Goal: Transaction & Acquisition: Purchase product/service

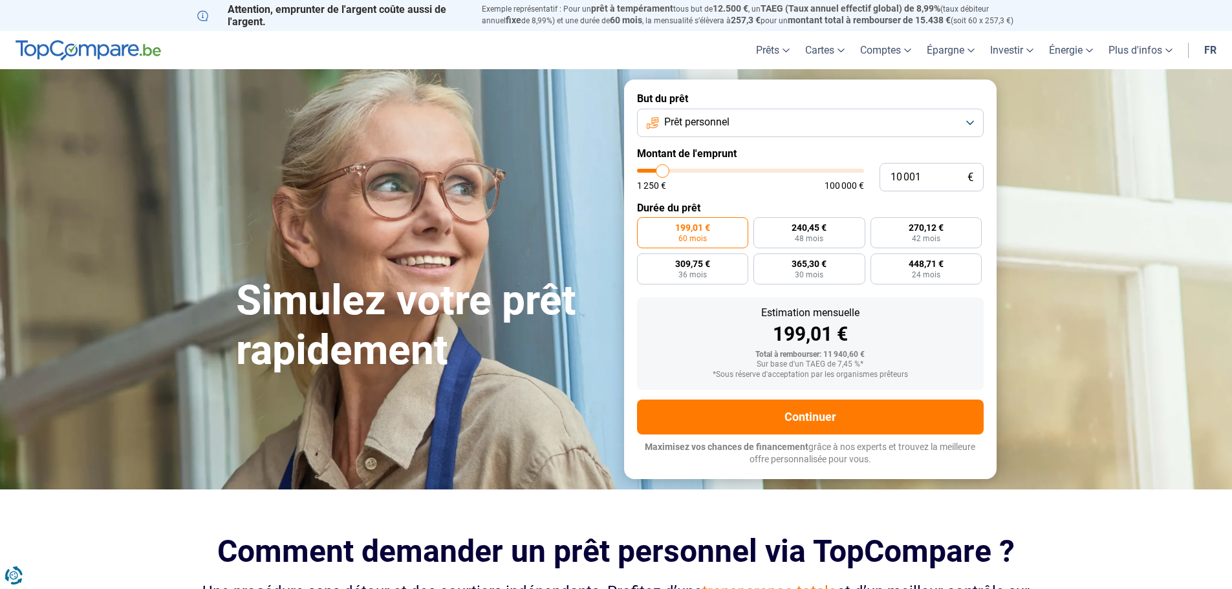
click at [739, 116] on button "Prêt personnel" at bounding box center [810, 123] width 347 height 28
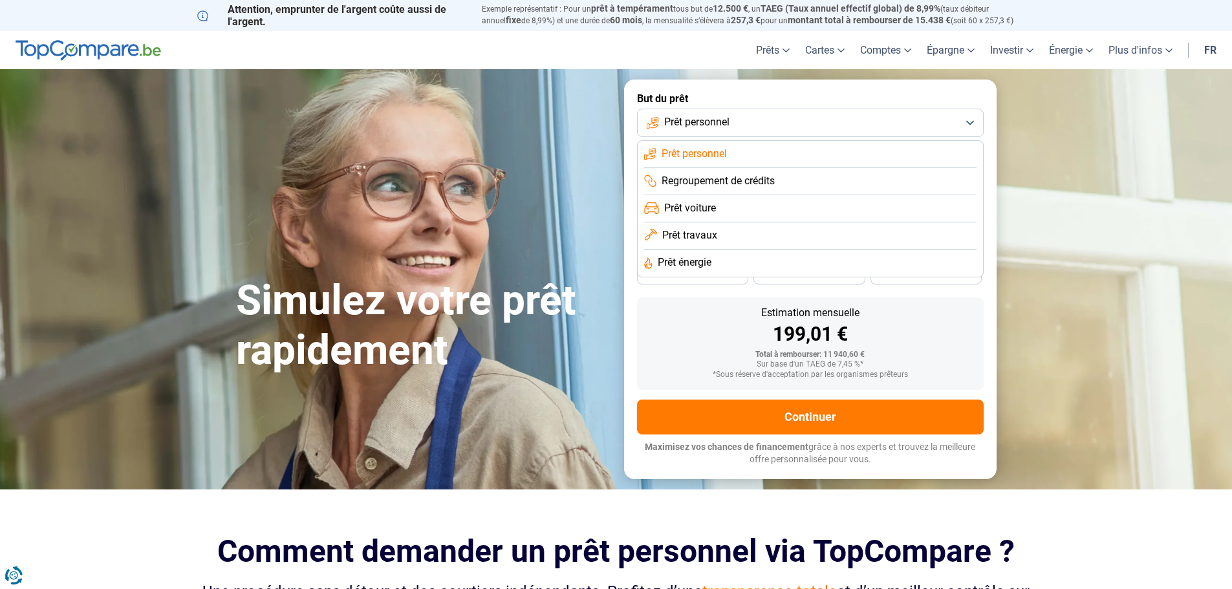
click at [739, 116] on button "Prêt personnel" at bounding box center [810, 123] width 347 height 28
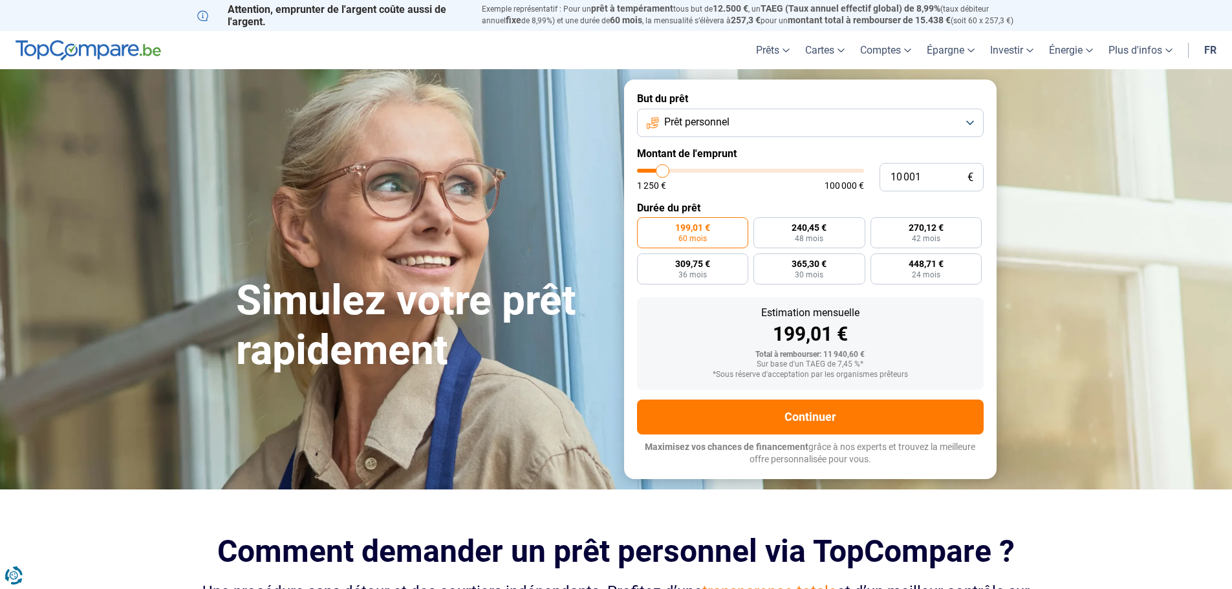
type input "7 500"
type input "7500"
type input "8 750"
type input "8750"
type input "9 500"
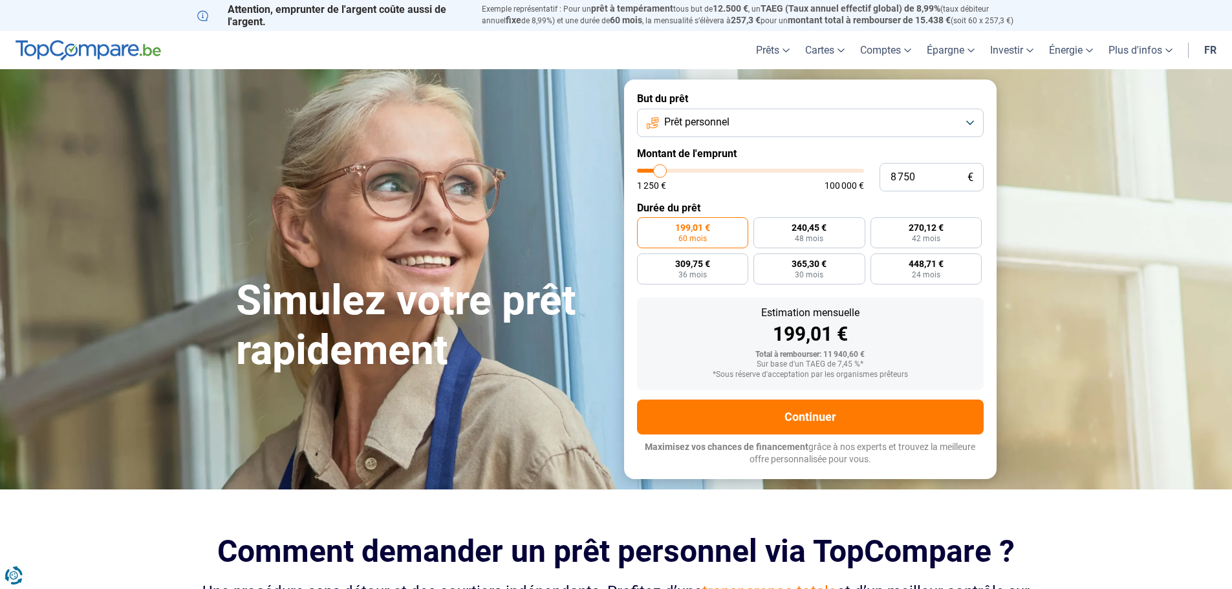
type input "9500"
type input "10 250"
type input "10250"
type input "11 250"
type input "11250"
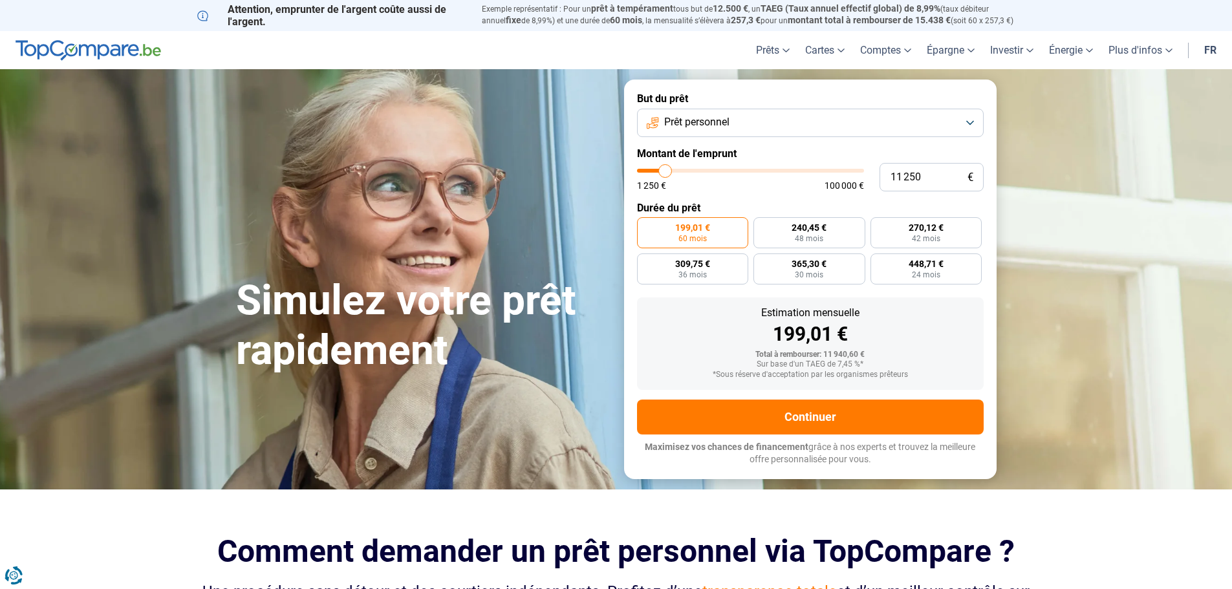
type input "11 500"
type input "11500"
type input "12 000"
type input "12000"
type input "12 750"
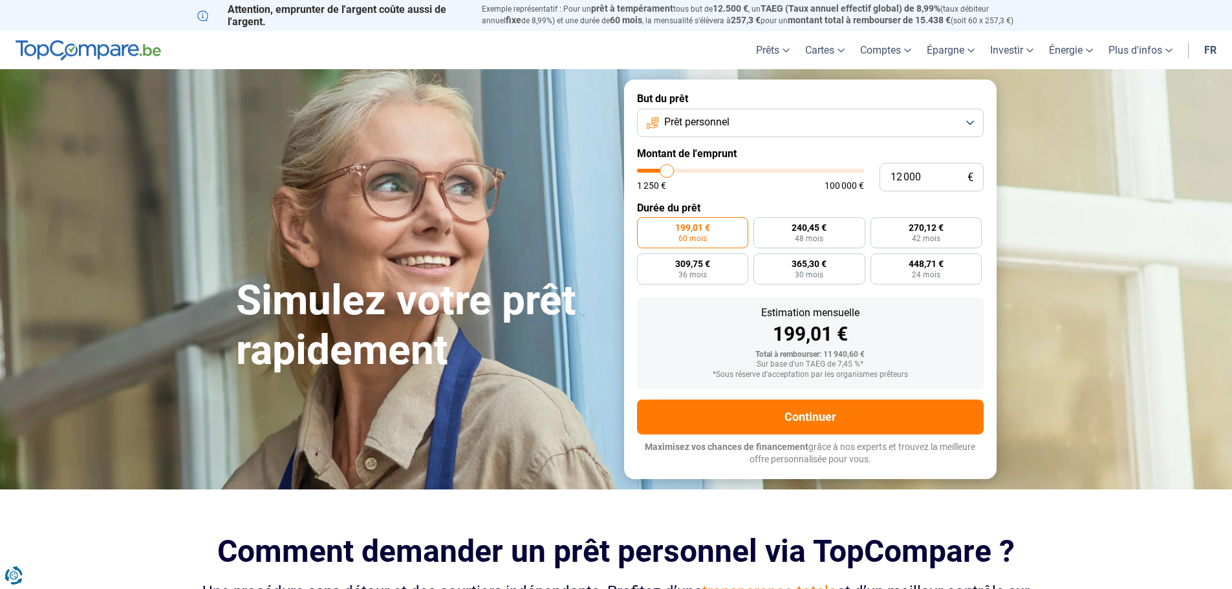
type input "12750"
type input "13 500"
type input "13500"
type input "14 250"
type input "14250"
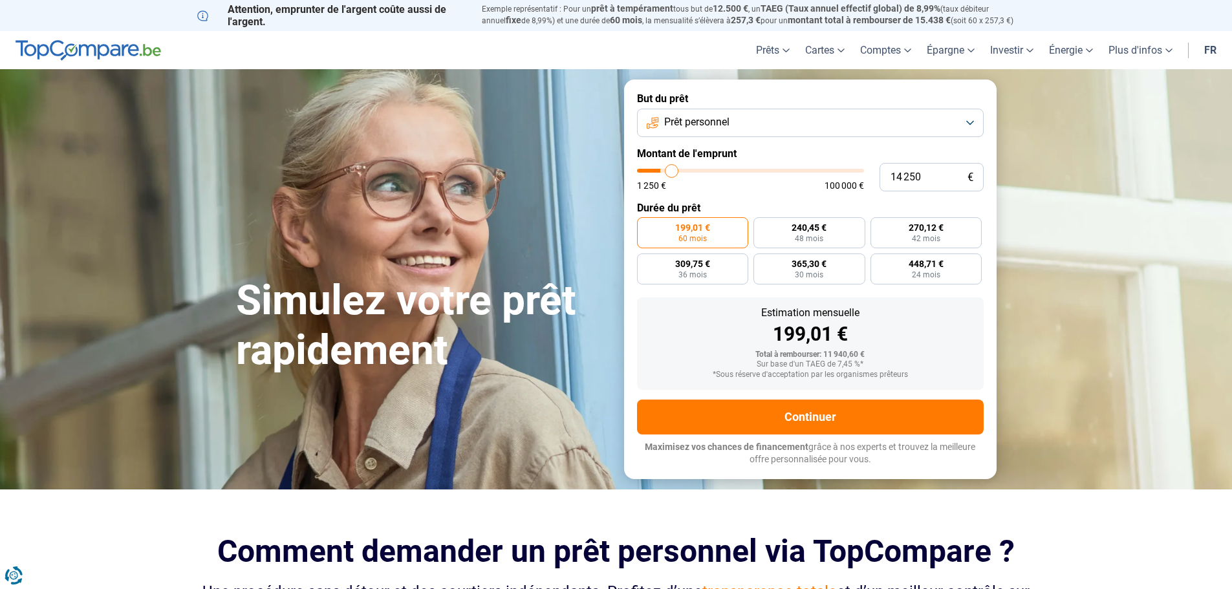
type input "14 750"
type input "14750"
type input "16 000"
type input "16000"
type input "17 000"
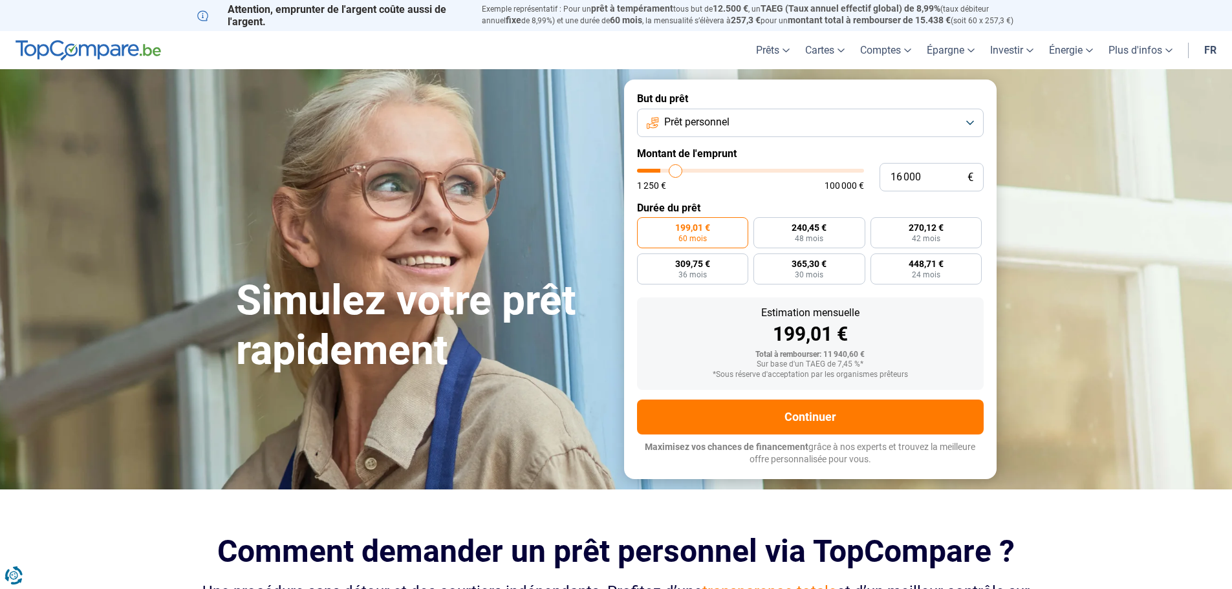
type input "17000"
type input "17 250"
type input "17250"
type input "18 000"
type input "18000"
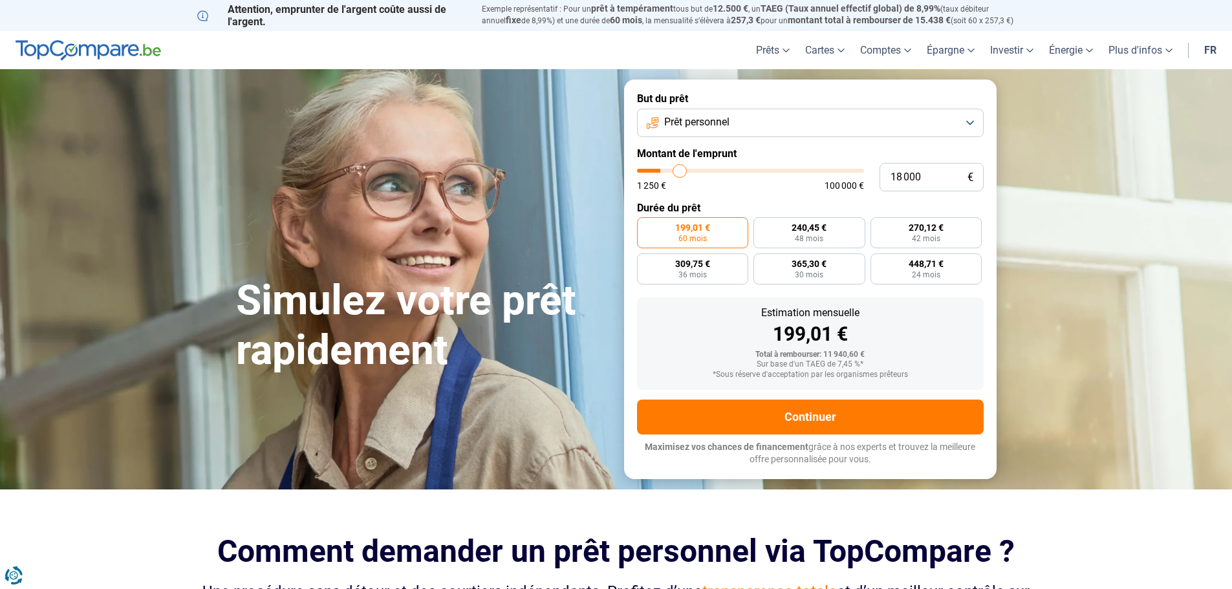
type input "18 500"
type input "18500"
type input "19 250"
type input "19250"
type input "19 750"
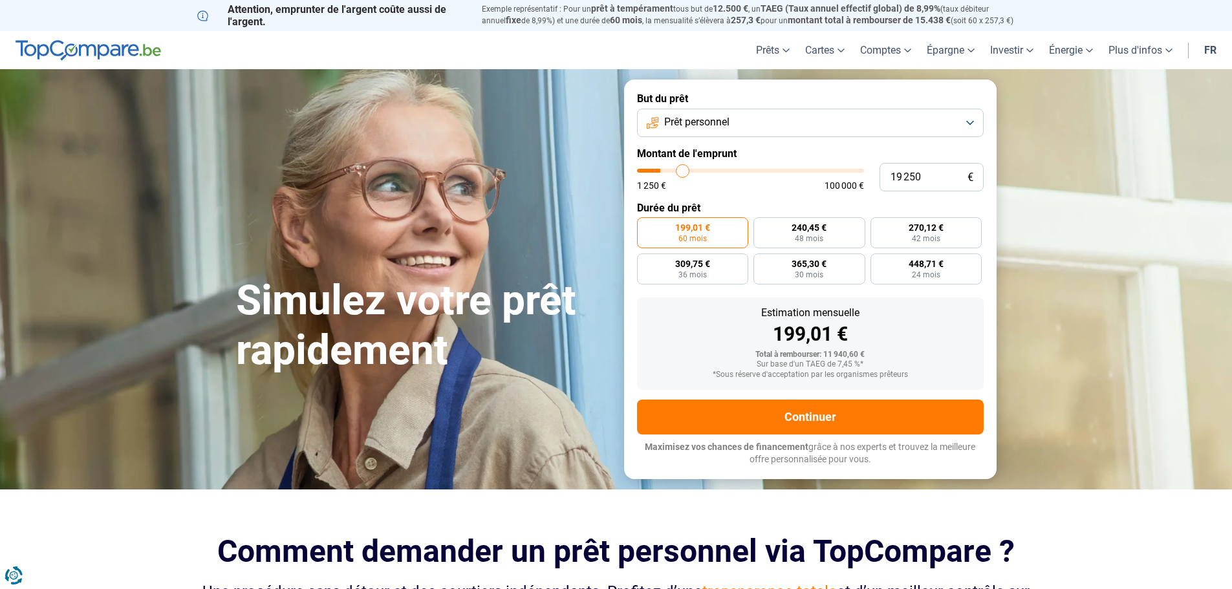
type input "19750"
type input "20 500"
type input "20500"
type input "20 750"
type input "20750"
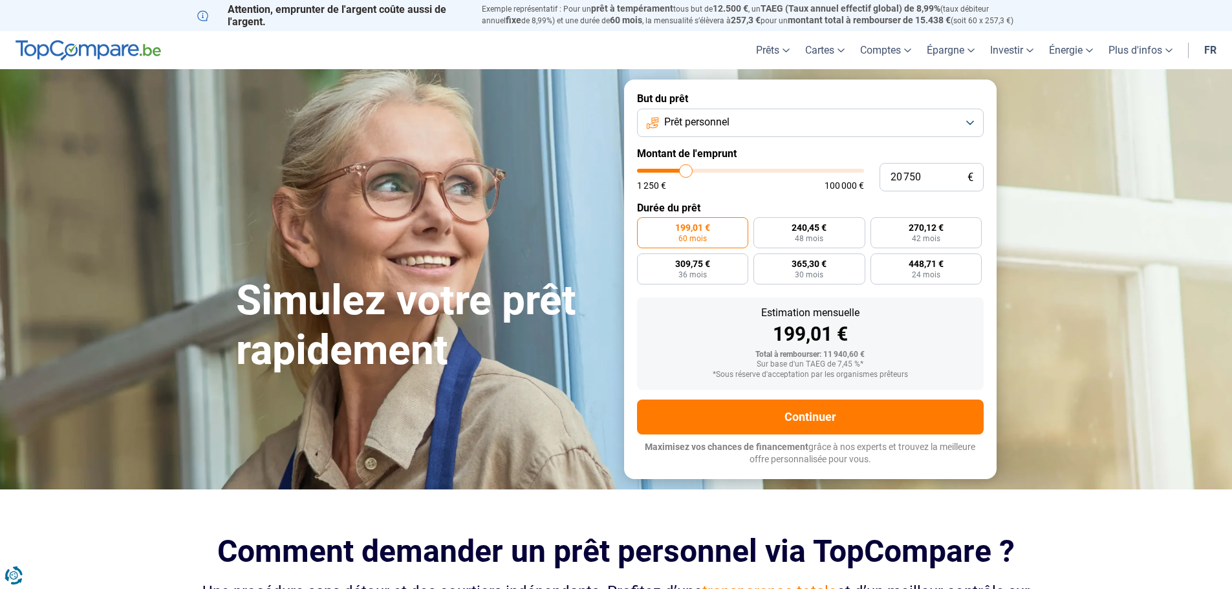
type input "21 250"
type input "21250"
type input "21 750"
type input "21750"
type input "22 000"
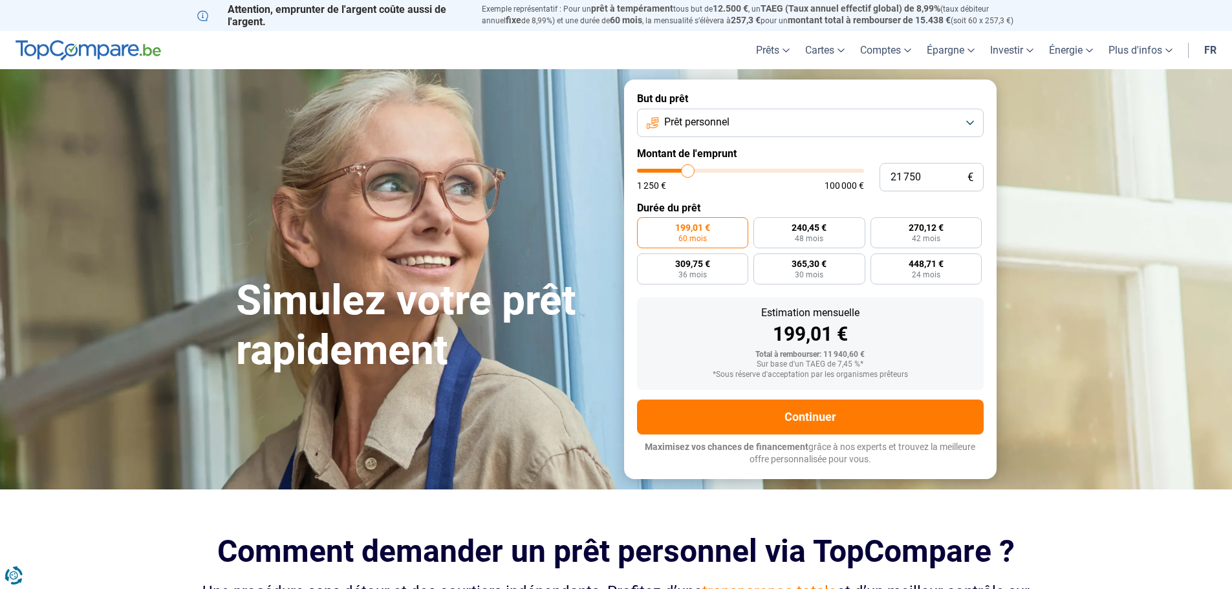
type input "22000"
type input "22 250"
type input "22250"
type input "22 750"
type input "22750"
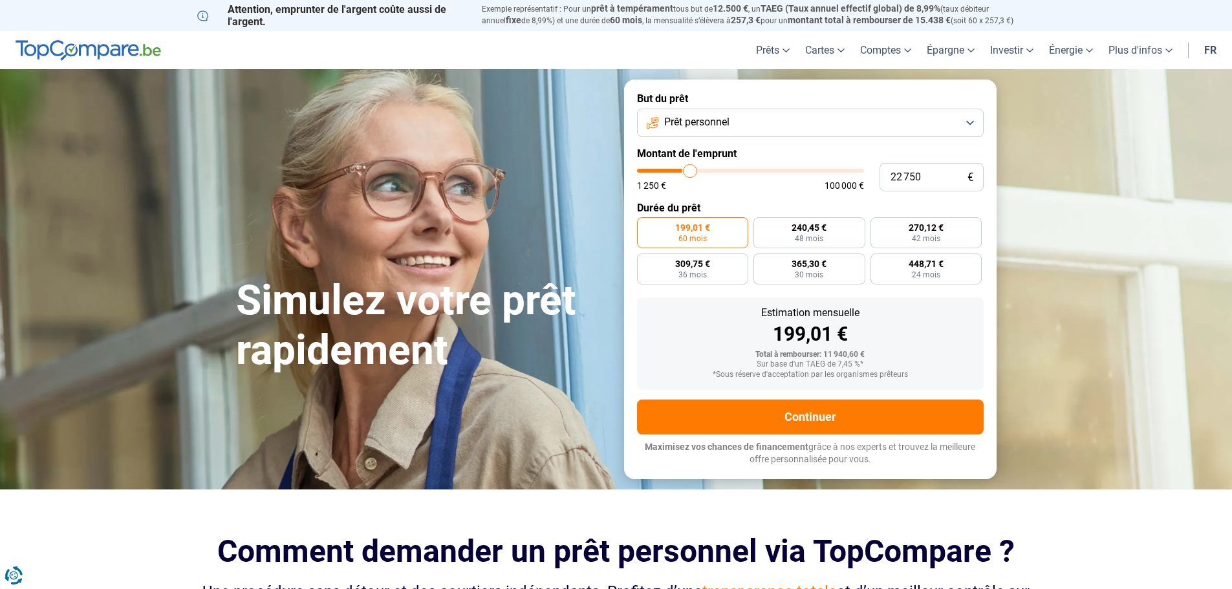
type input "23 000"
type input "23000"
type input "23 500"
type input "23500"
type input "24 250"
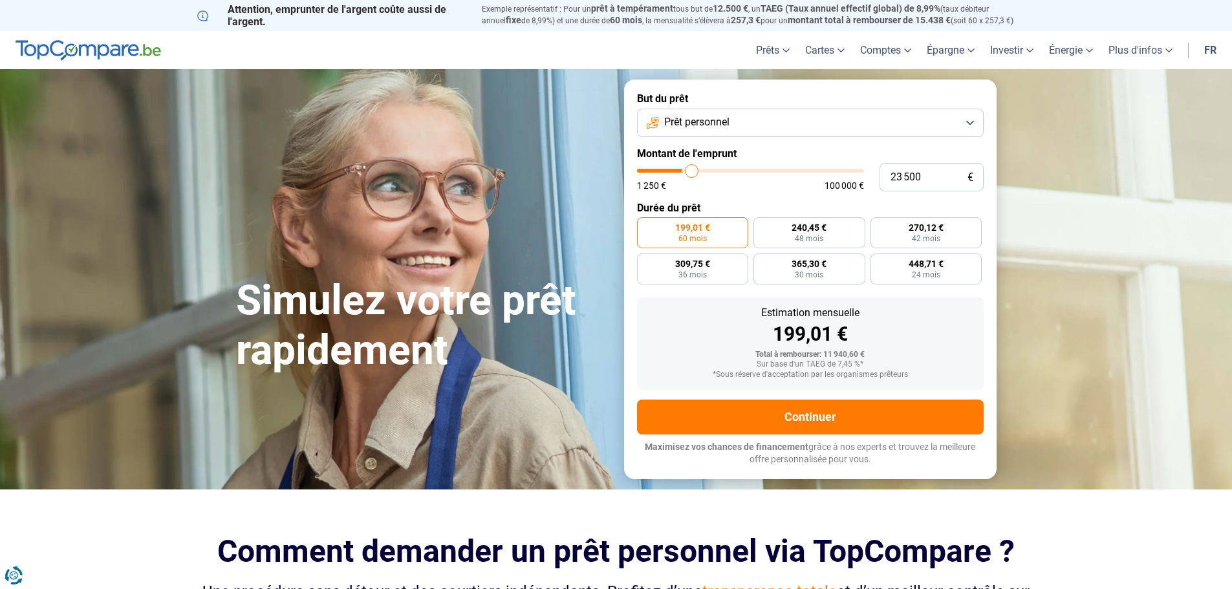
type input "24250"
type input "24 500"
type input "24500"
type input "24 750"
type input "24750"
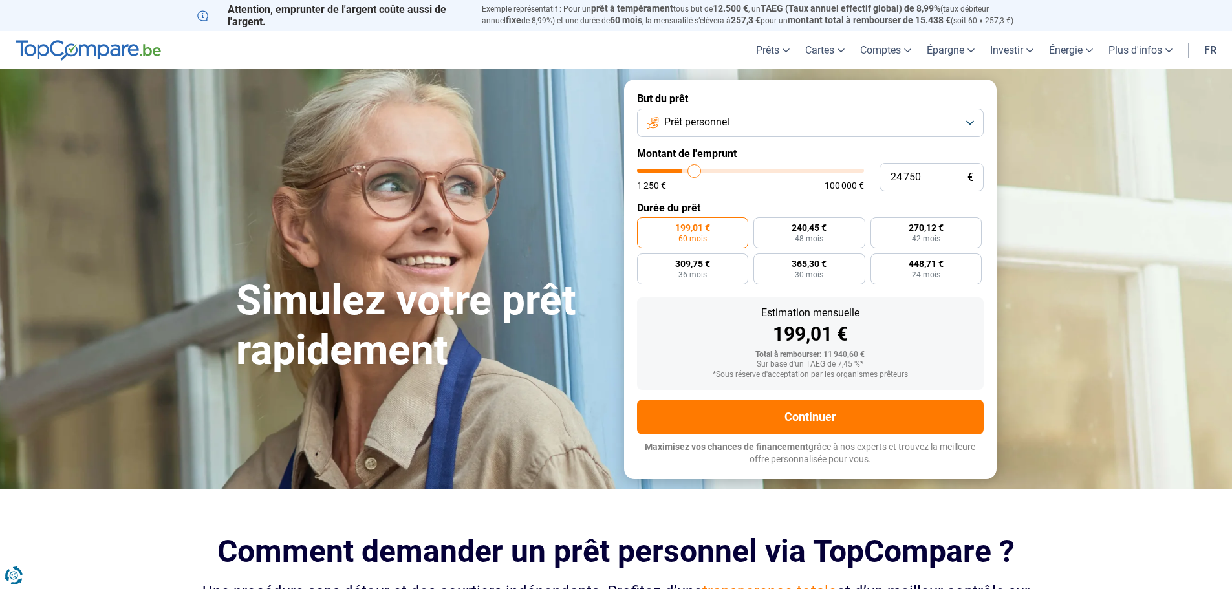
type input "25 000"
type input "25000"
type input "25 250"
type input "25250"
type input "25 750"
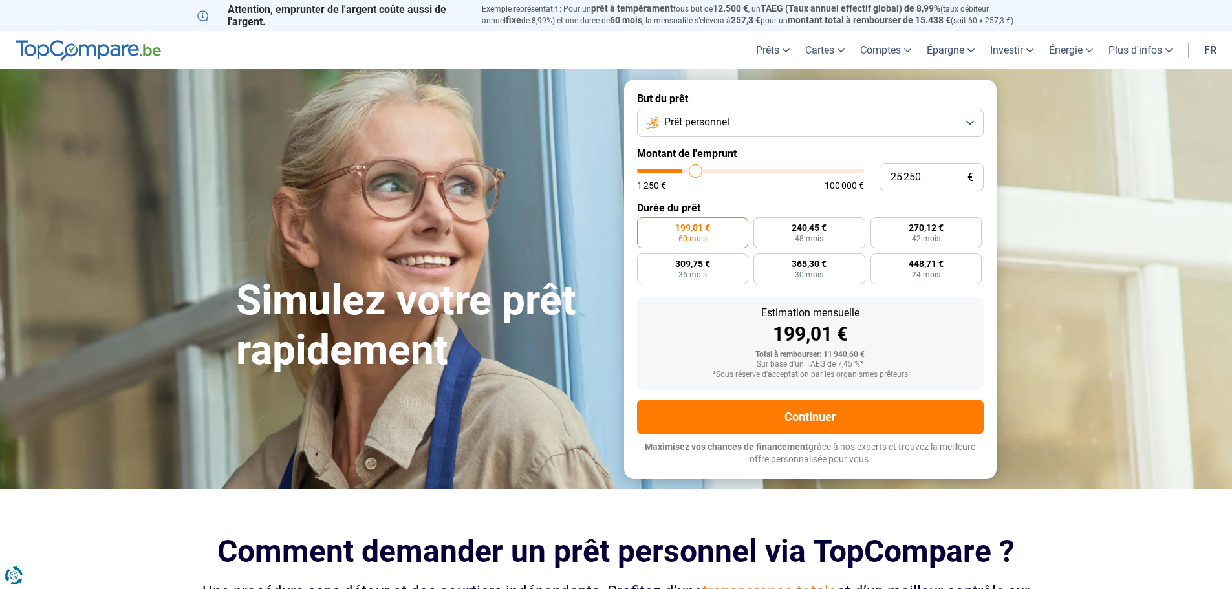
type input "25750"
type input "26 250"
type input "26250"
type input "26 500"
type input "26500"
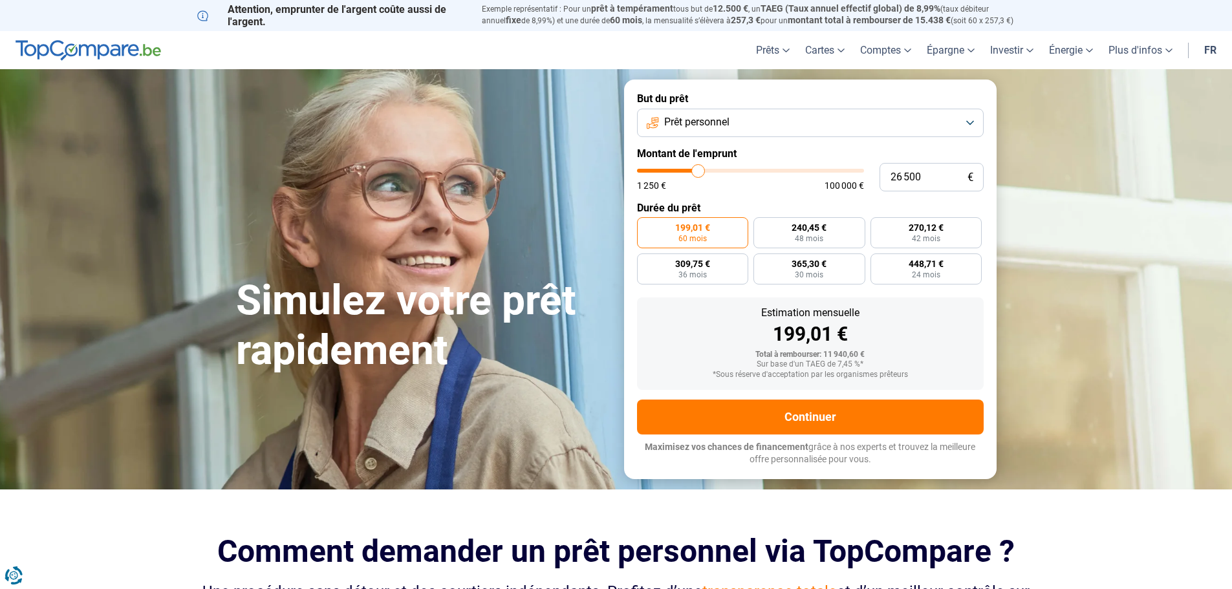
type input "26 750"
type input "26750"
type input "27 500"
type input "27500"
type input "28 000"
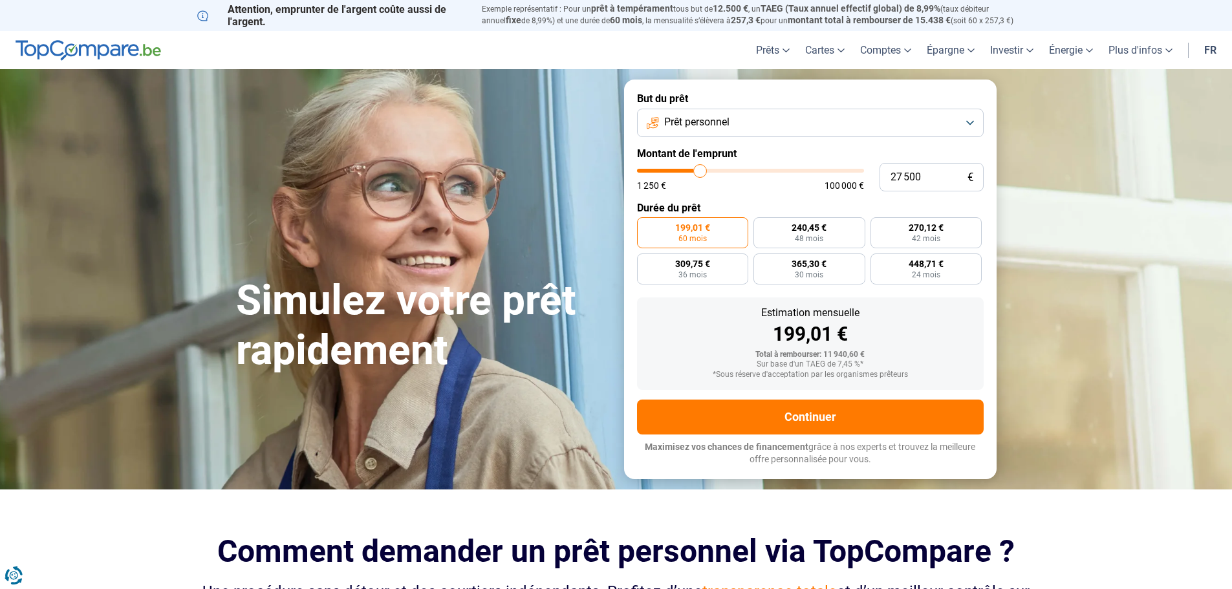
type input "28000"
type input "28 750"
type input "28750"
type input "29 250"
type input "29250"
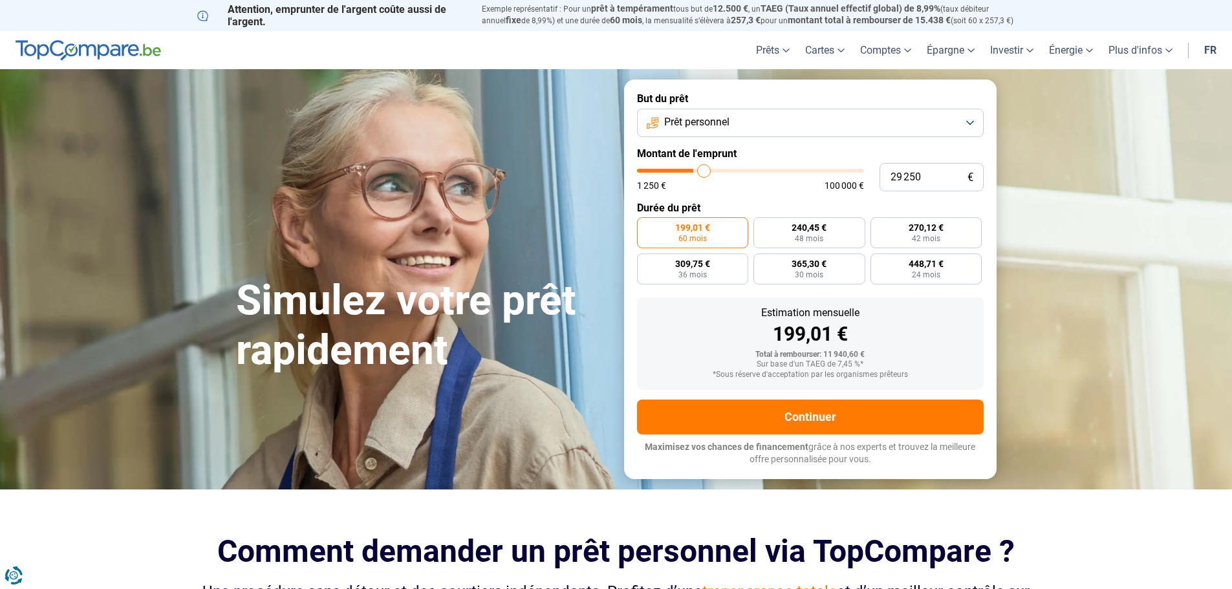
type input "29 750"
type input "29750"
type input "30 500"
type input "30500"
type input "31 000"
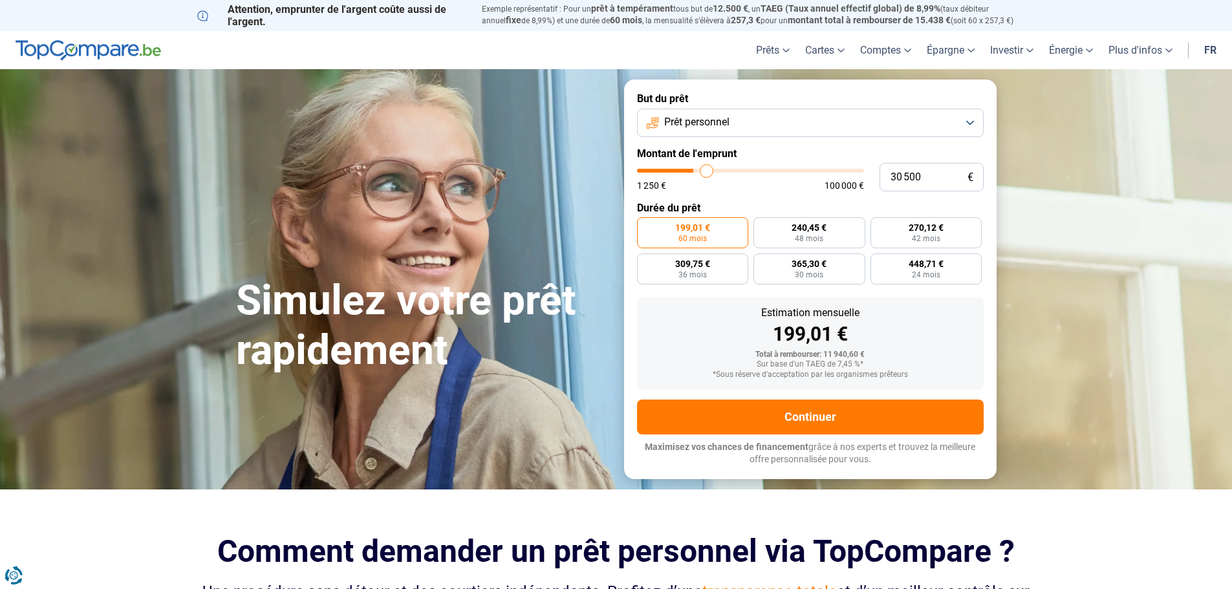
type input "31000"
type input "31 250"
type input "31250"
type input "32 000"
type input "32000"
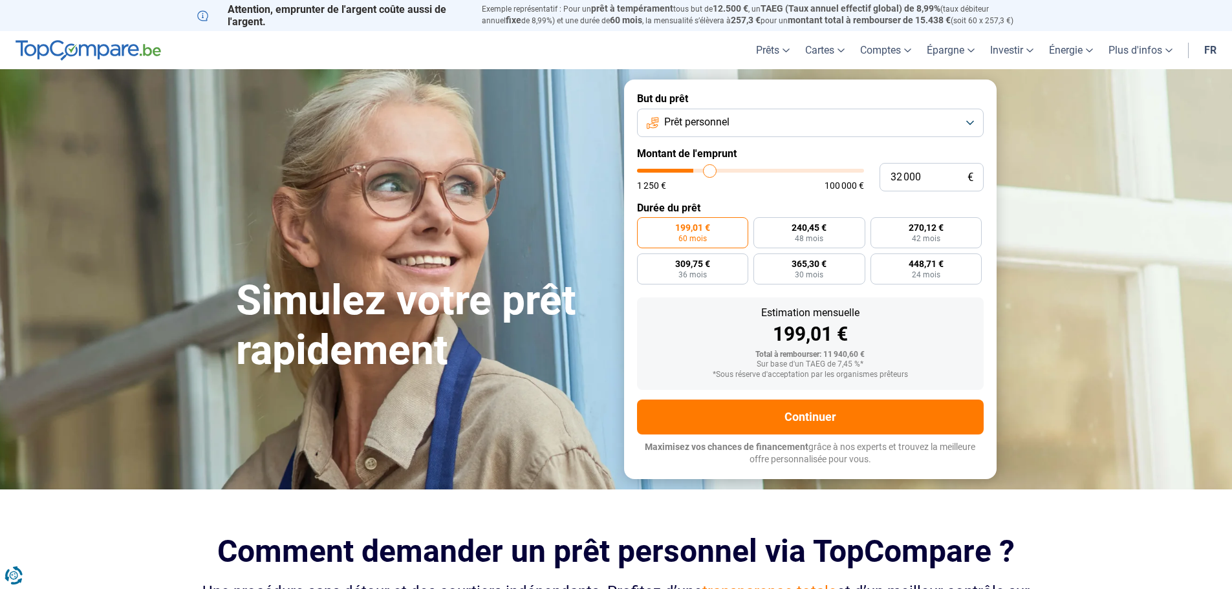
type input "32 250"
type input "32250"
type input "32 500"
type input "32500"
type input "32 750"
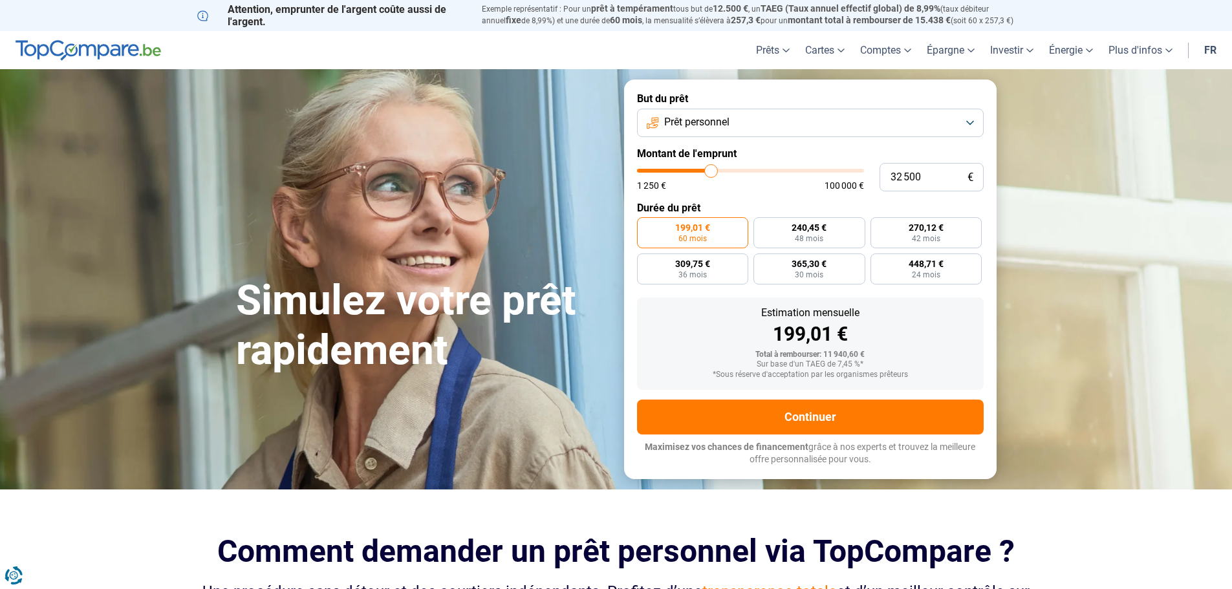
type input "32750"
type input "33 250"
type input "33250"
type input "33 500"
type input "33500"
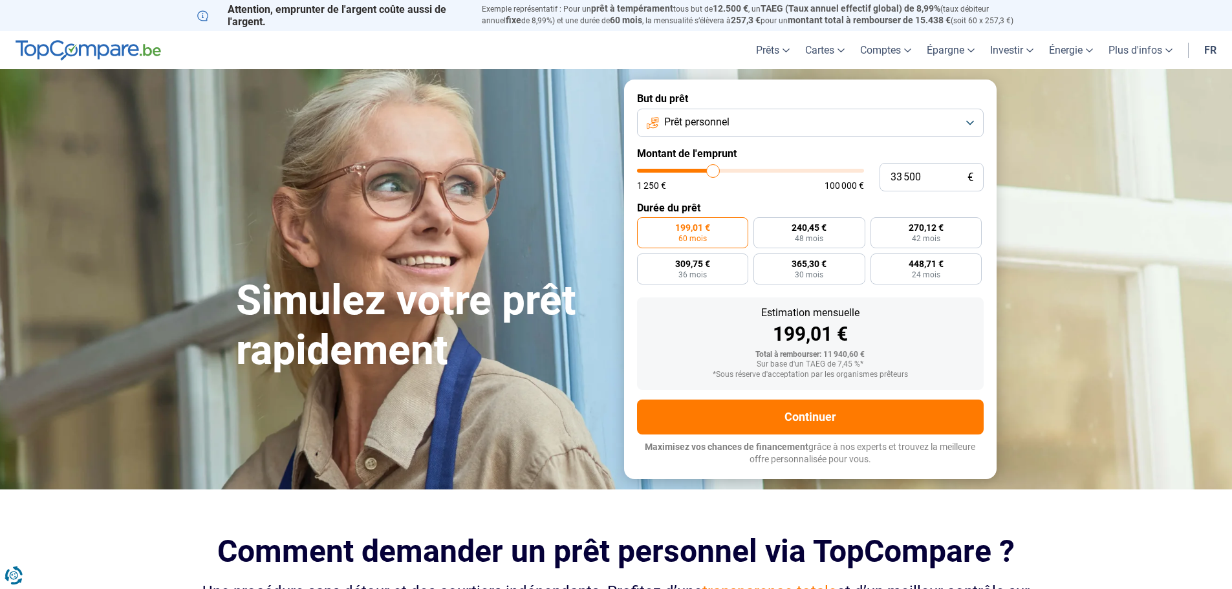
type input "33 750"
type input "33750"
type input "34 000"
type input "34000"
type input "34 250"
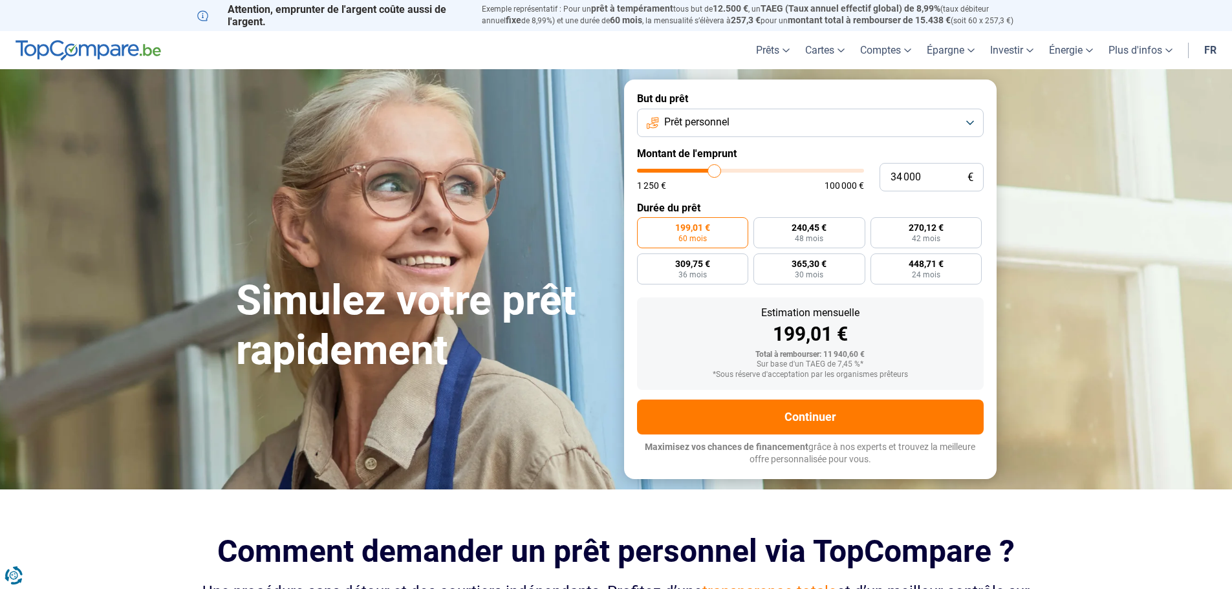
type input "34250"
type input "34 750"
type input "34750"
type input "35 000"
type input "35000"
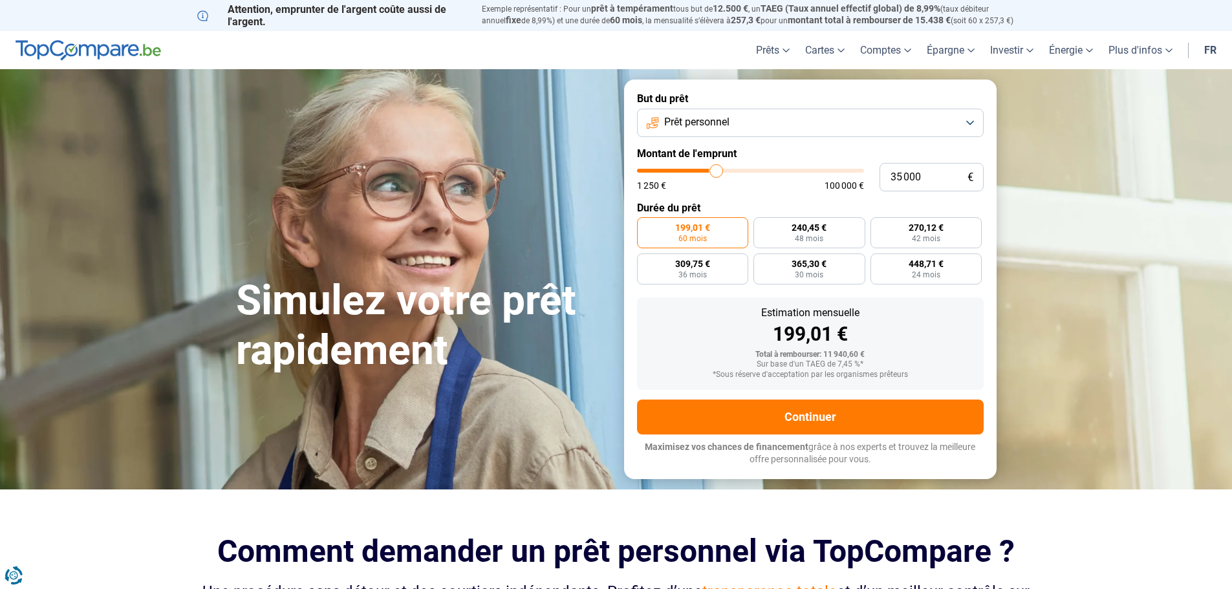
type input "35 250"
type input "35250"
type input "35 500"
type input "35500"
type input "35 750"
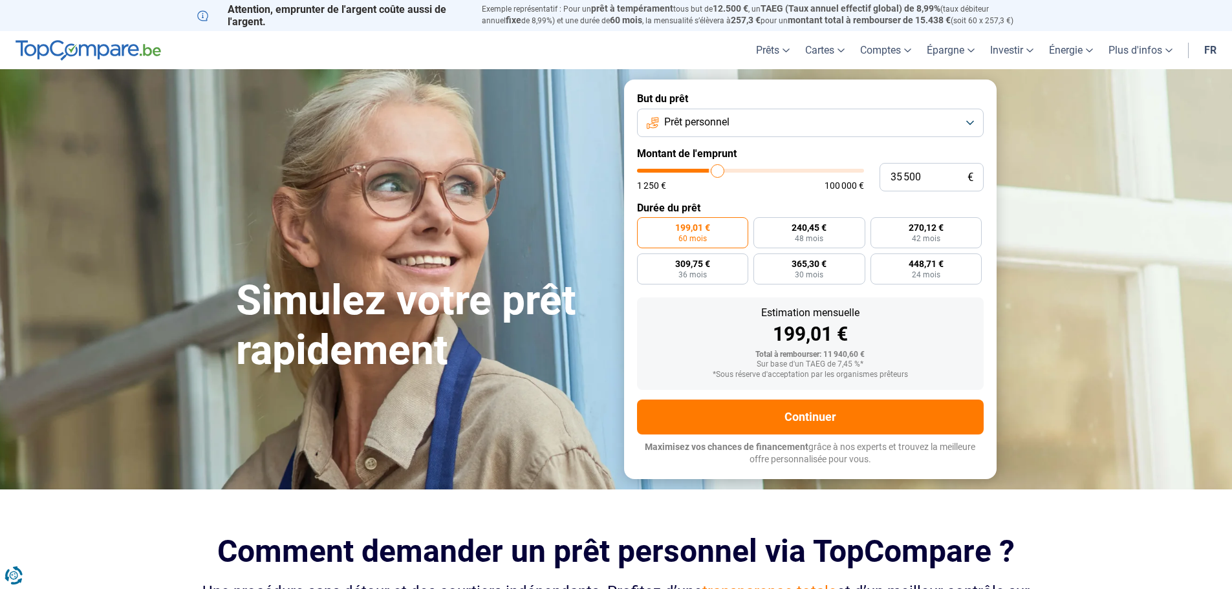
type input "35750"
type input "36 250"
type input "36250"
type input "36 750"
type input "36750"
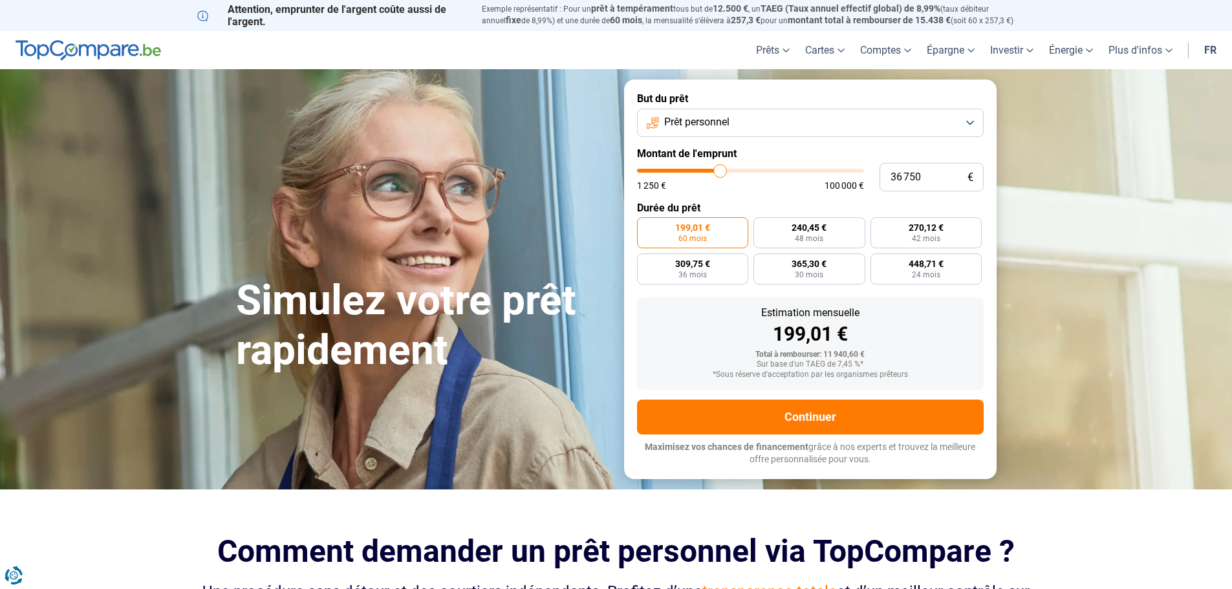
type input "37 000"
type input "37000"
type input "37 250"
type input "37250"
type input "37 750"
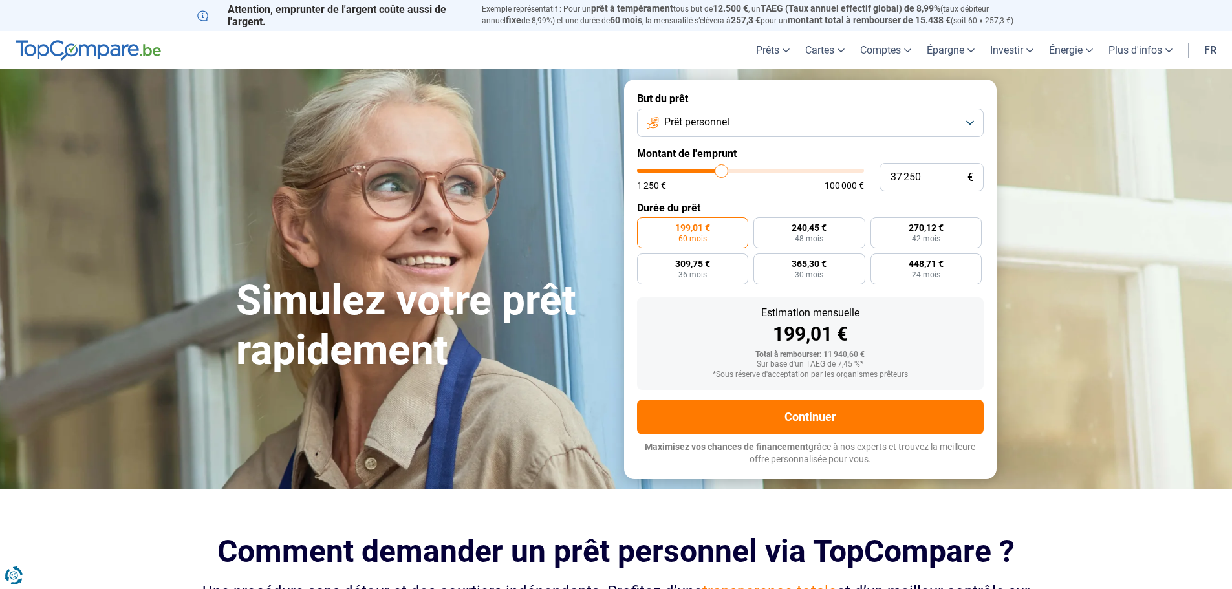
type input "37750"
type input "38 250"
drag, startPoint x: 657, startPoint y: 171, endPoint x: 724, endPoint y: 167, distance: 66.7
type input "38250"
click at [724, 169] on input "range" at bounding box center [750, 171] width 227 height 4
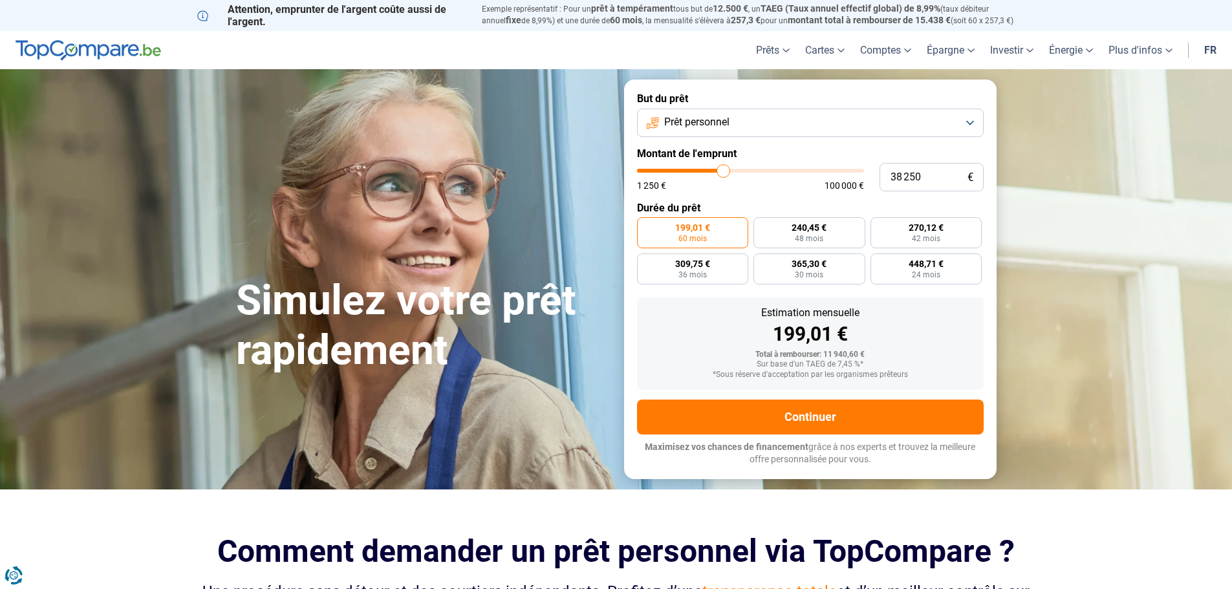
radio input "false"
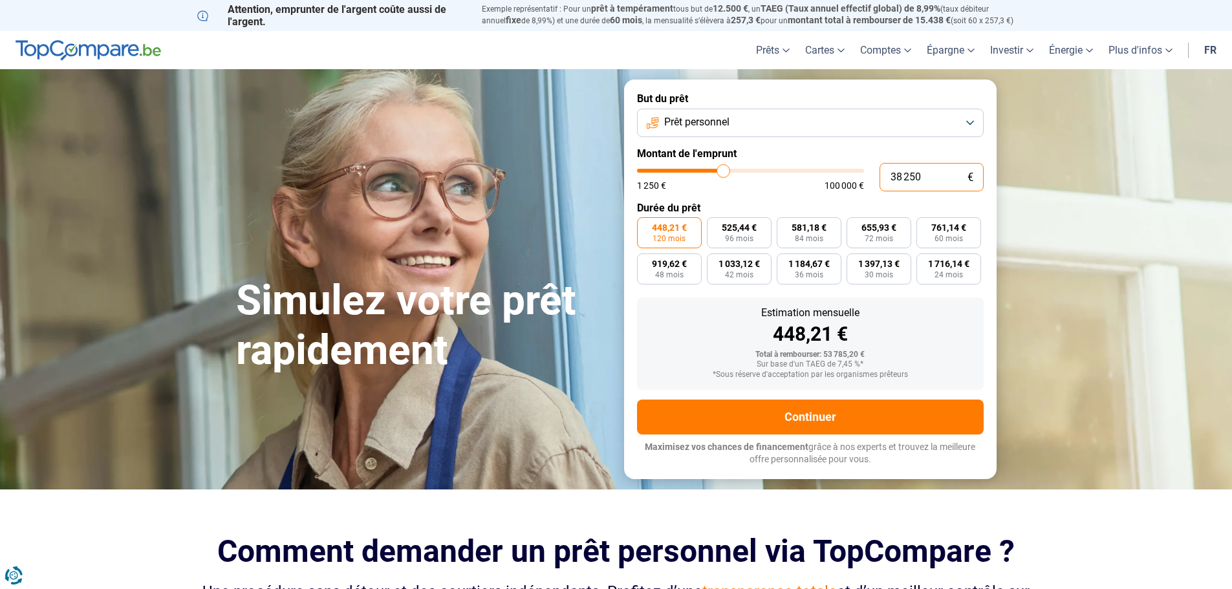
drag, startPoint x: 921, startPoint y: 181, endPoint x: 826, endPoint y: 207, distance: 97.9
click at [826, 207] on form "But du prêt Prêt personnel Montant de l'emprunt 38 250 € 1 250 € 100 000 € Duré…" at bounding box center [810, 279] width 373 height 399
type input "5"
type input "1250"
type input "58"
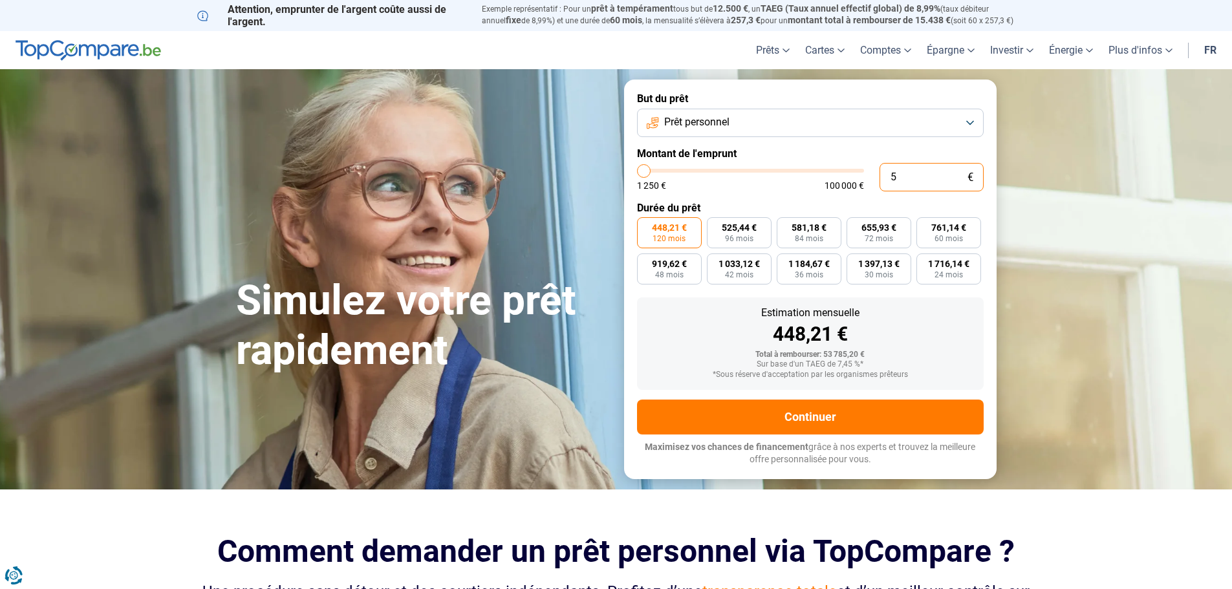
type input "1250"
type input "585"
type input "1250"
type input "5 850"
type input "5750"
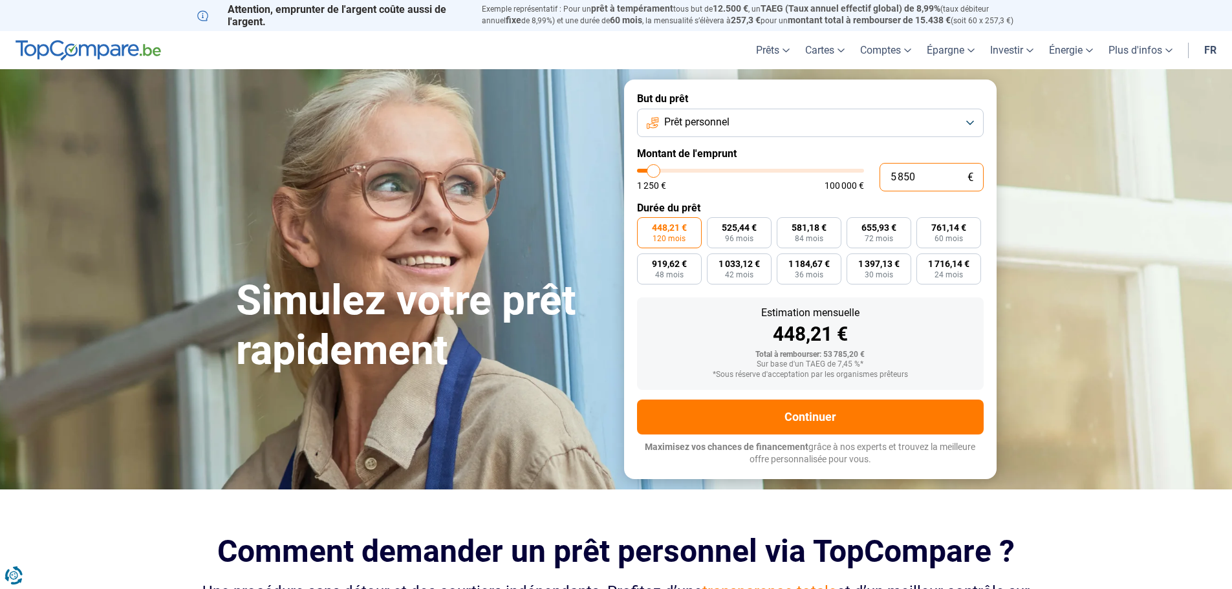
type input "58 500"
type input "58500"
type input "58 500"
click at [828, 231] on label "888,86 € 84 mois" at bounding box center [809, 232] width 65 height 31
click at [785, 226] on input "888,86 € 84 mois" at bounding box center [781, 221] width 8 height 8
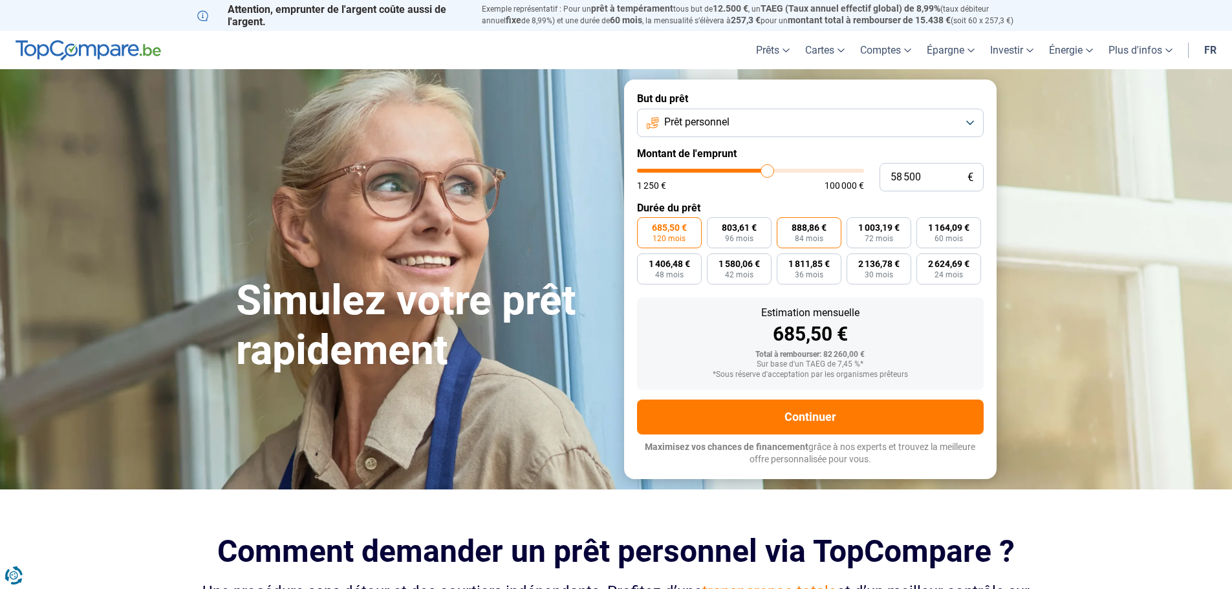
radio input "true"
click at [733, 237] on span "96 mois" at bounding box center [739, 239] width 28 height 8
click at [715, 226] on input "803,61 € 96 mois" at bounding box center [711, 221] width 8 height 8
radio input "true"
click at [654, 235] on span "120 mois" at bounding box center [669, 239] width 33 height 8
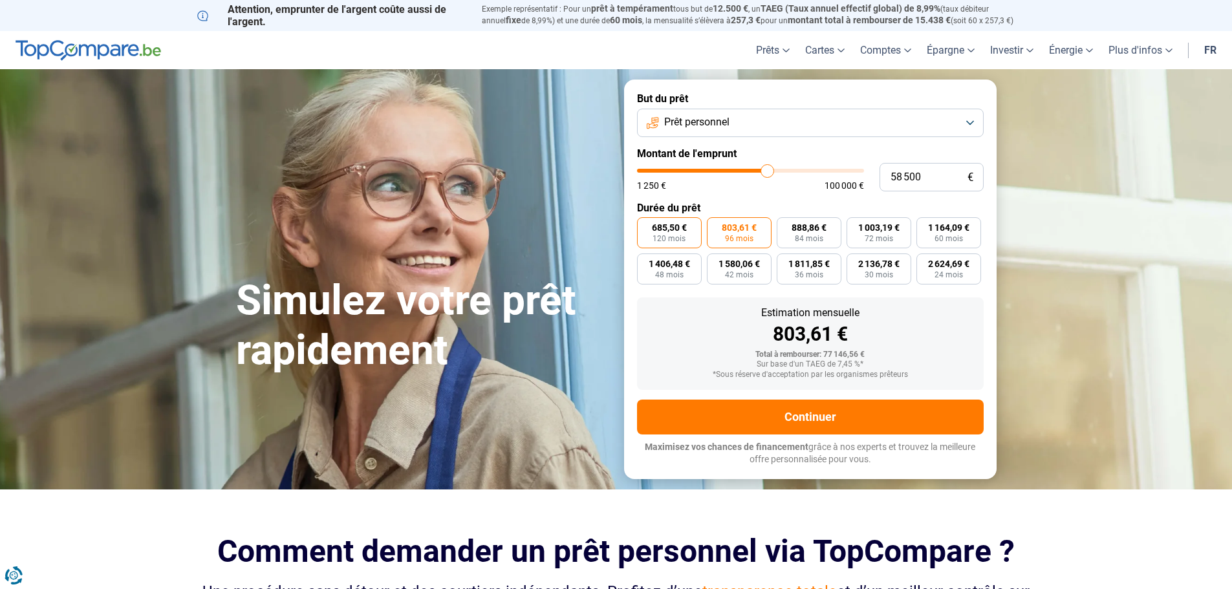
click at [645, 226] on input "685,50 € 120 mois" at bounding box center [641, 221] width 8 height 8
radio input "true"
click at [725, 232] on span "803,61 €" at bounding box center [739, 227] width 35 height 9
click at [715, 226] on input "803,61 € 96 mois" at bounding box center [711, 221] width 8 height 8
radio input "true"
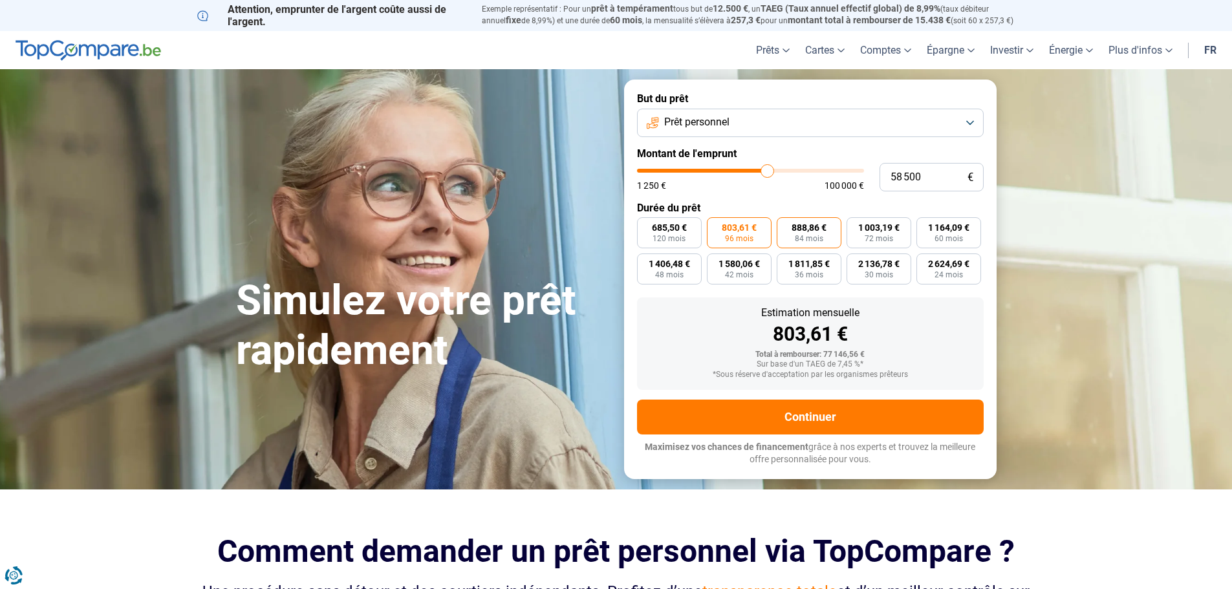
click at [799, 232] on span "888,86 €" at bounding box center [809, 227] width 35 height 9
click at [785, 226] on input "888,86 € 84 mois" at bounding box center [781, 221] width 8 height 8
radio input "true"
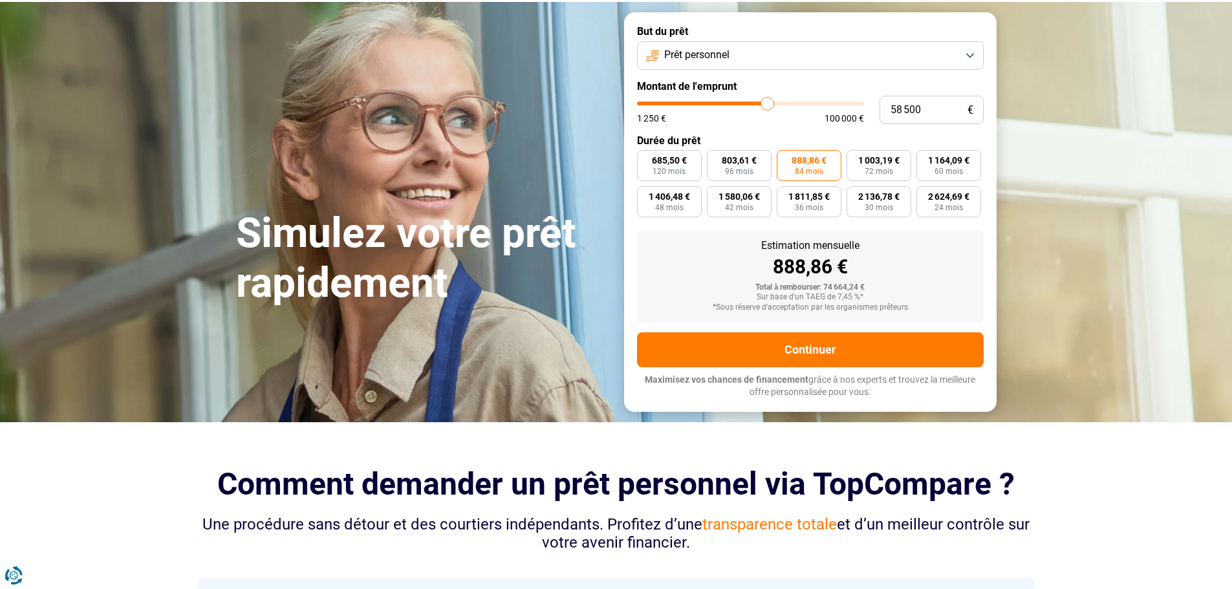
scroll to position [50, 0]
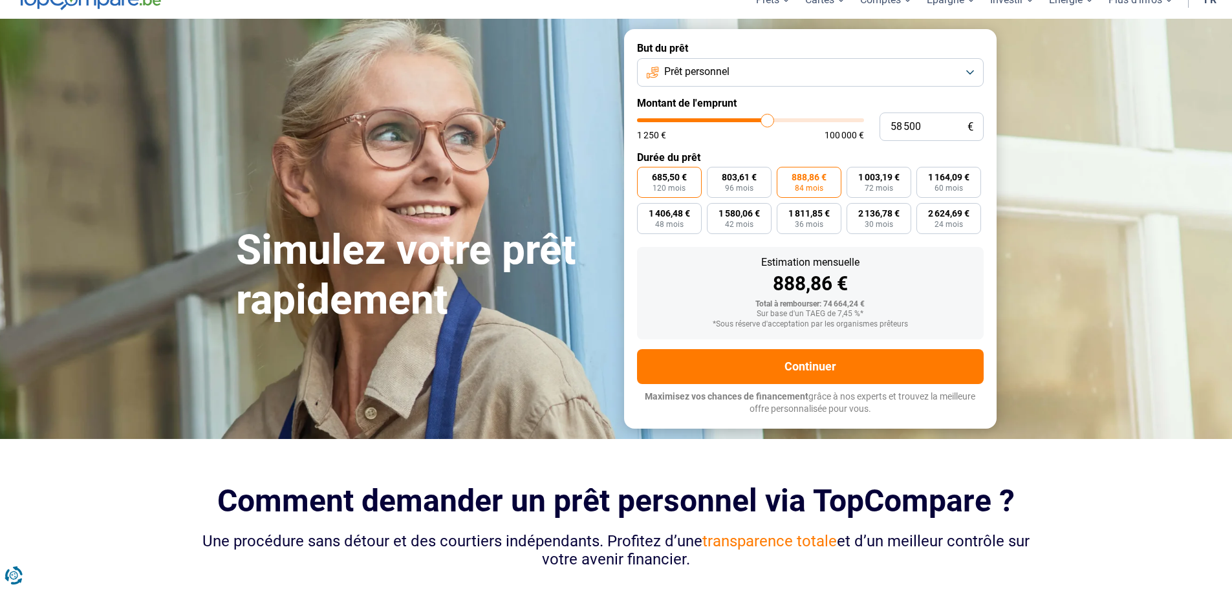
click at [680, 184] on span "120 mois" at bounding box center [669, 188] width 33 height 8
click at [645, 175] on input "685,50 € 120 mois" at bounding box center [641, 171] width 8 height 8
radio input "true"
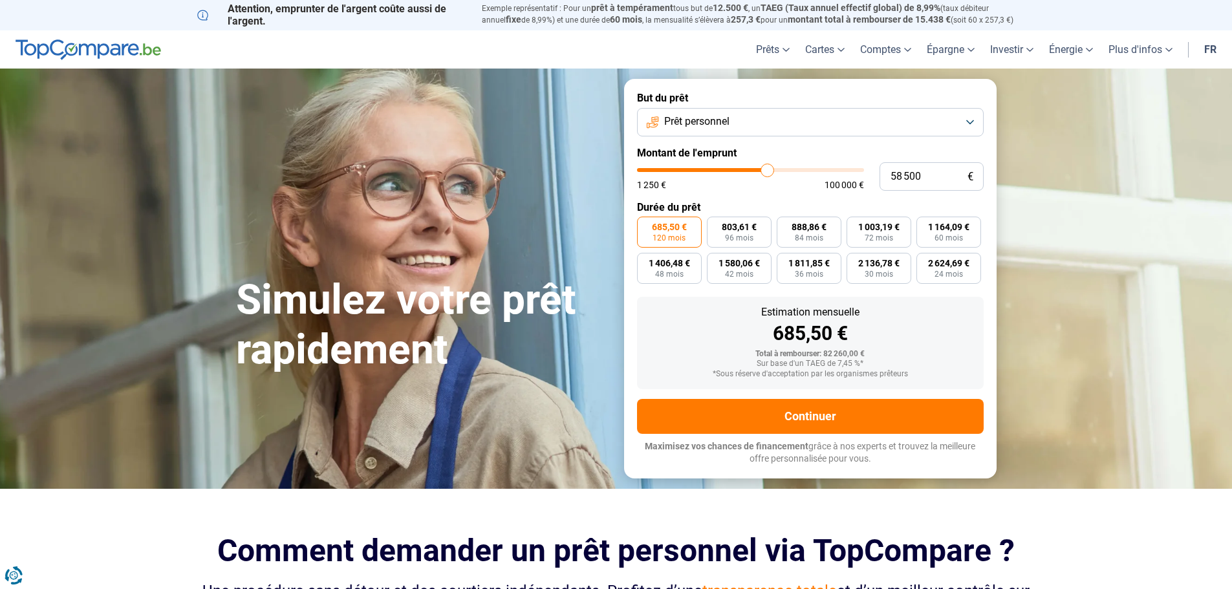
scroll to position [0, 0]
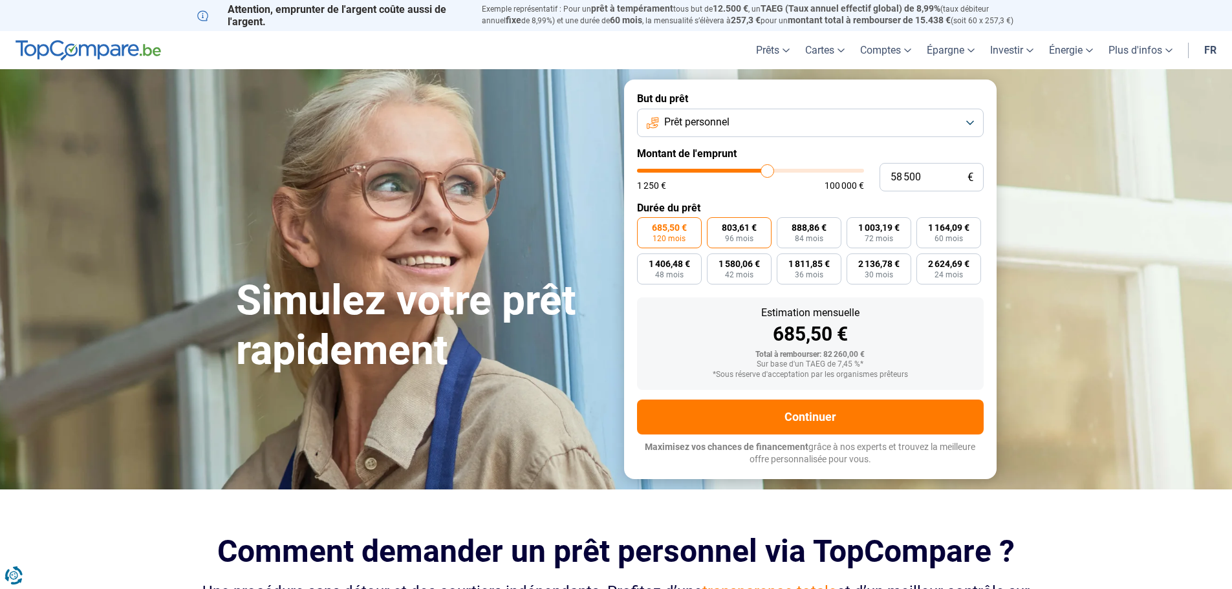
click at [733, 224] on span "803,61 €" at bounding box center [739, 227] width 35 height 9
click at [715, 224] on input "803,61 € 96 mois" at bounding box center [711, 221] width 8 height 8
radio input "true"
click at [666, 233] on label "685,50 € 120 mois" at bounding box center [669, 232] width 65 height 31
click at [645, 226] on input "685,50 € 120 mois" at bounding box center [641, 221] width 8 height 8
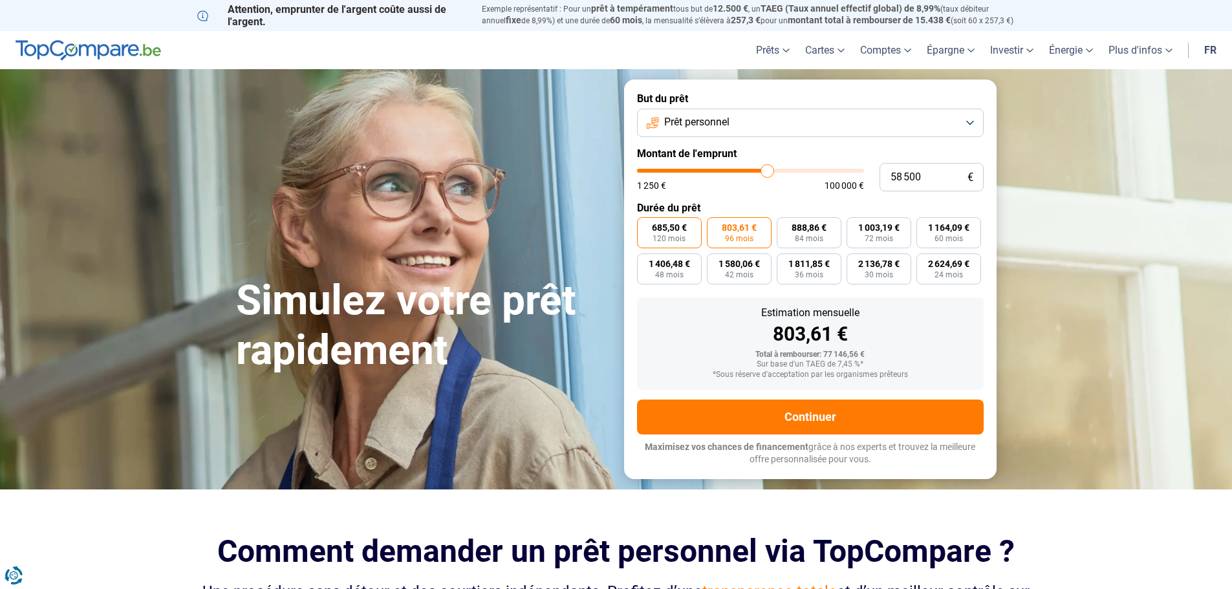
radio input "true"
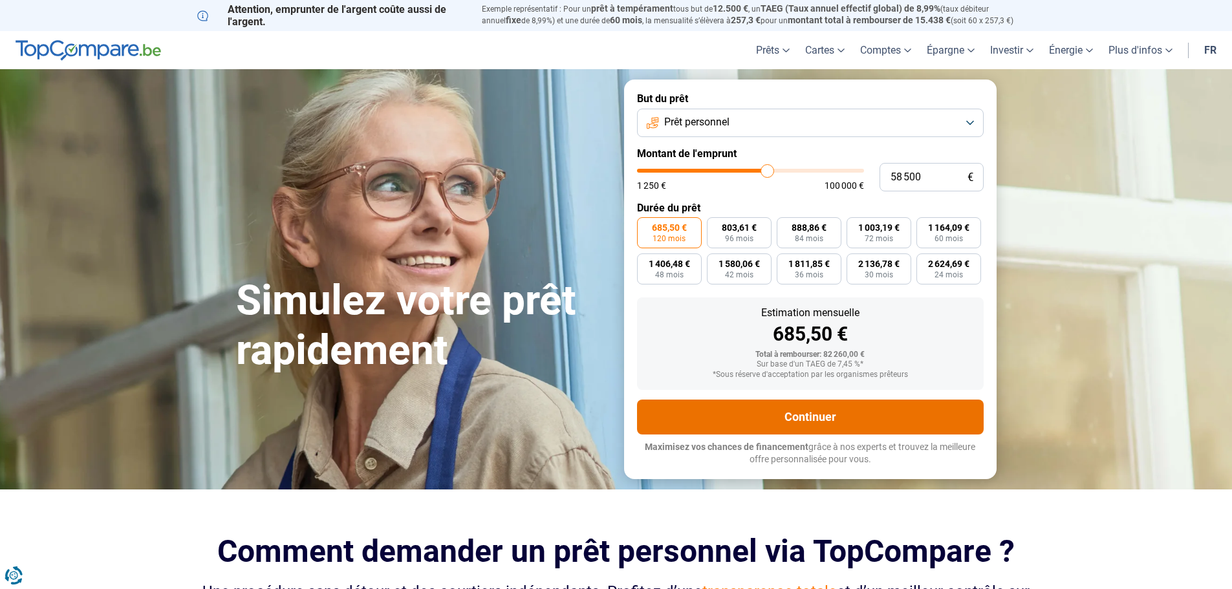
click at [801, 412] on button "Continuer" at bounding box center [810, 417] width 347 height 35
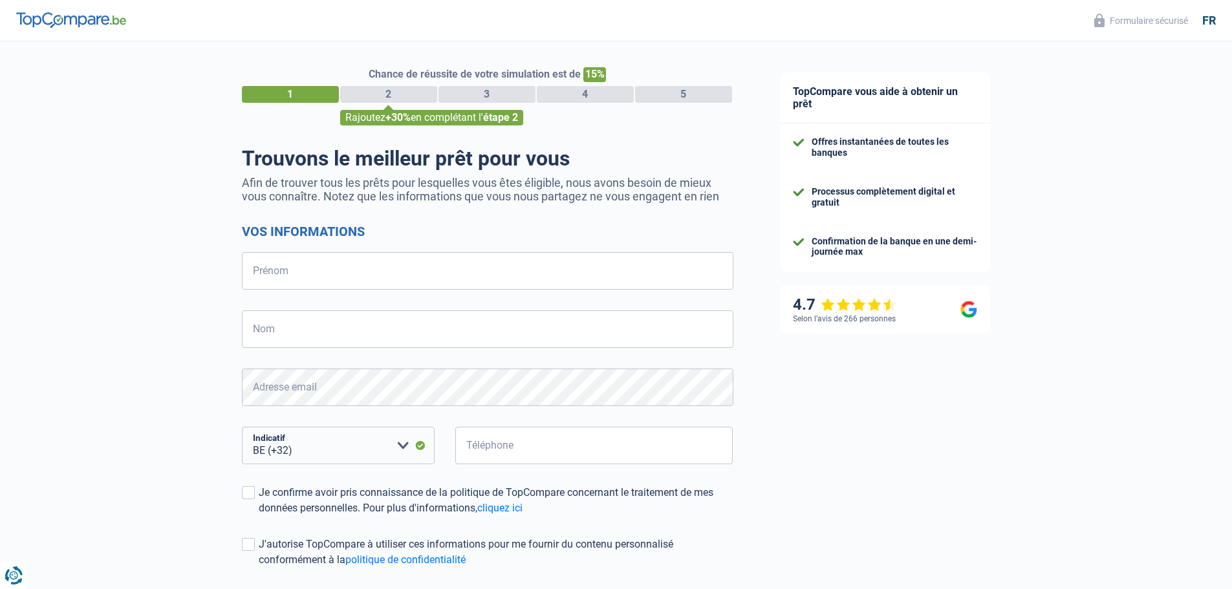
select select "32"
